Goal: Obtain resource: Download file/media

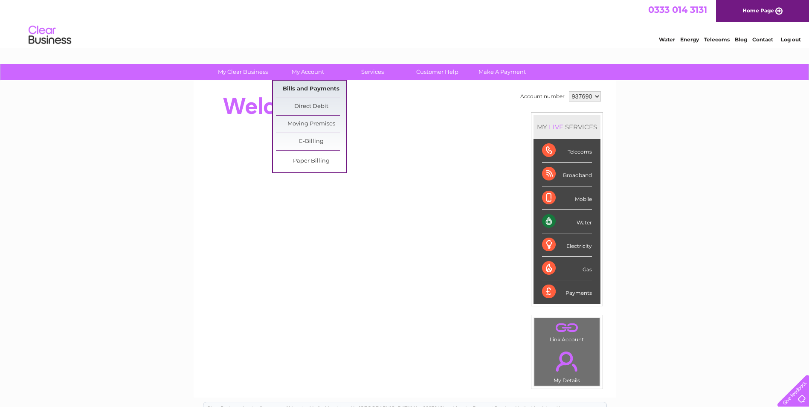
click at [299, 90] on link "Bills and Payments" at bounding box center [311, 89] width 70 height 17
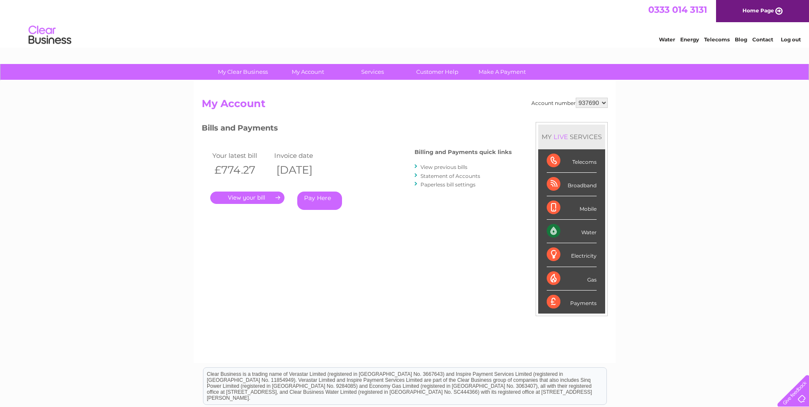
click at [235, 198] on link "." at bounding box center [247, 197] width 74 height 12
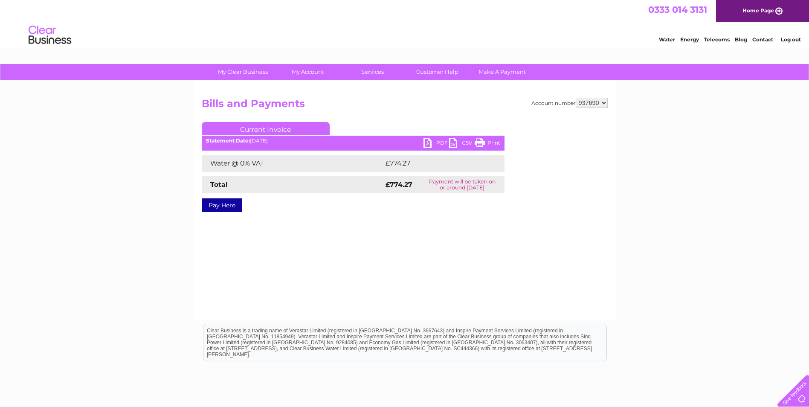
click at [432, 141] on link "PDF" at bounding box center [436, 144] width 26 height 12
